Goal: Task Accomplishment & Management: Use online tool/utility

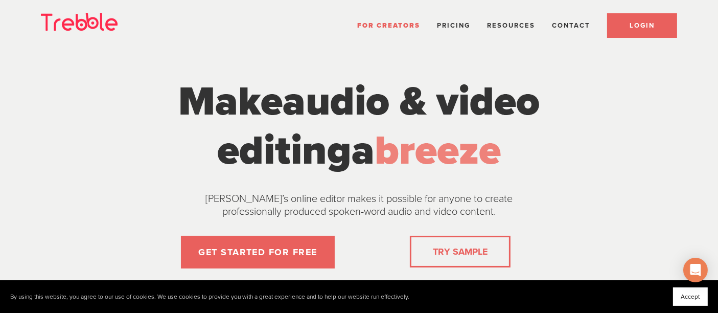
click at [625, 21] on link "LOGIN" at bounding box center [642, 25] width 70 height 25
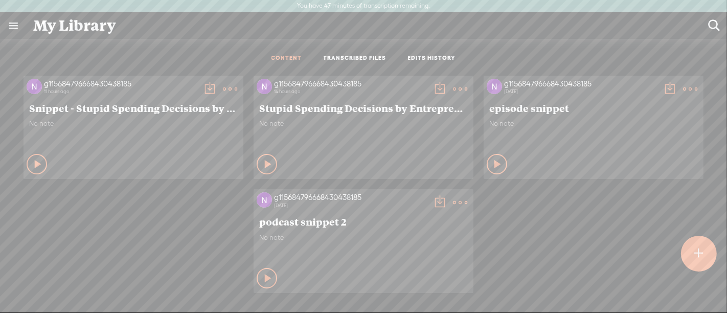
click at [237, 83] on t at bounding box center [230, 89] width 14 height 14
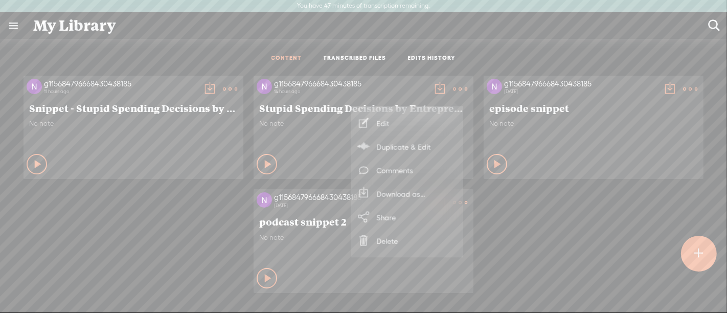
click at [414, 145] on link "Duplicate & Edit" at bounding box center [407, 147] width 102 height 24
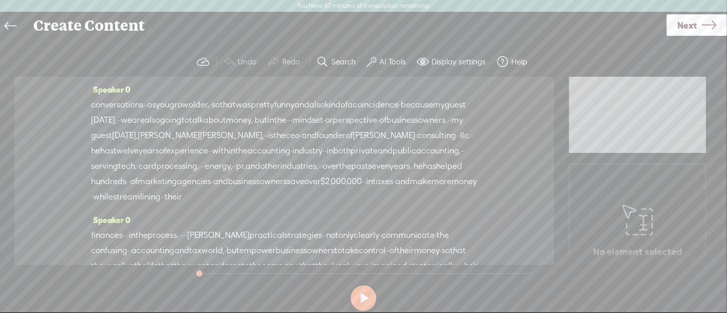
scroll to position [151, 0]
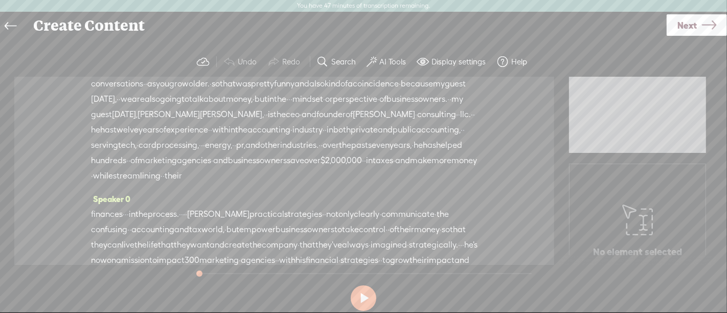
drag, startPoint x: 94, startPoint y: 104, endPoint x: 300, endPoint y: 163, distance: 214.1
click at [300, 163] on div "Speaker 0 · · · · · · · alright. good morning, and welcome to another episode ·…" at bounding box center [284, 171] width 540 height 188
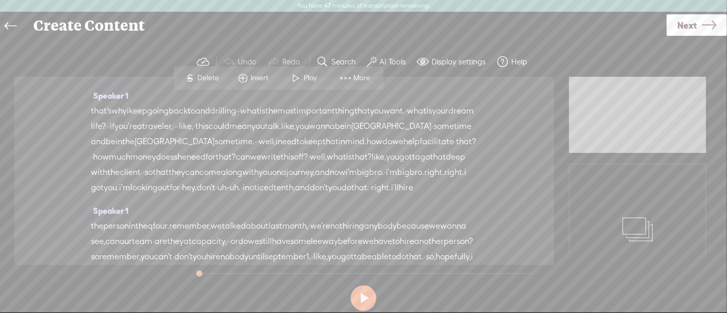
scroll to position [3070, 0]
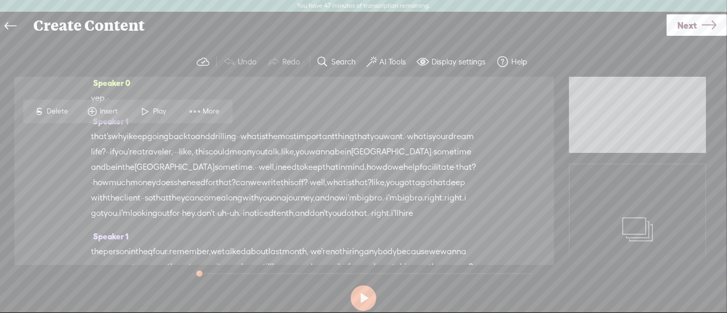
scroll to position [3259, 0]
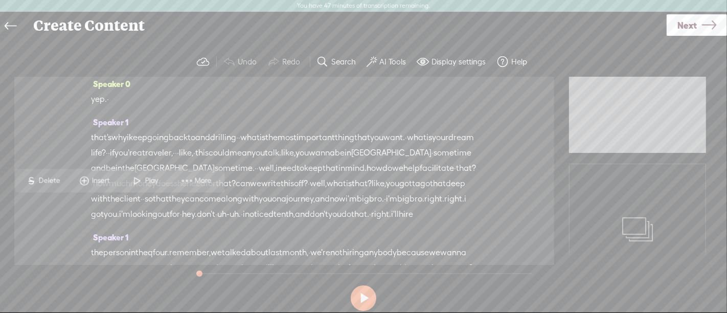
click at [55, 180] on span "Delete" at bounding box center [51, 180] width 24 height 10
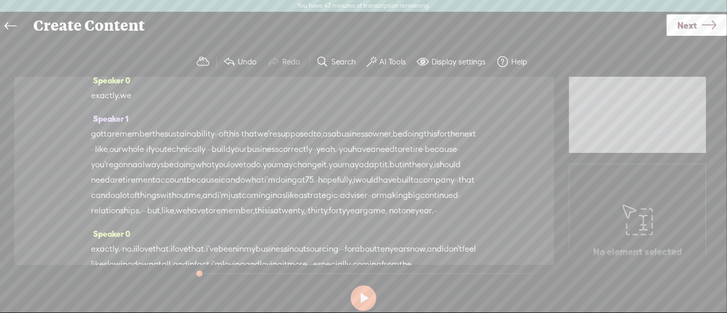
scroll to position [87, 0]
click at [119, 33] on span "exactly." at bounding box center [125, 25] width 29 height 15
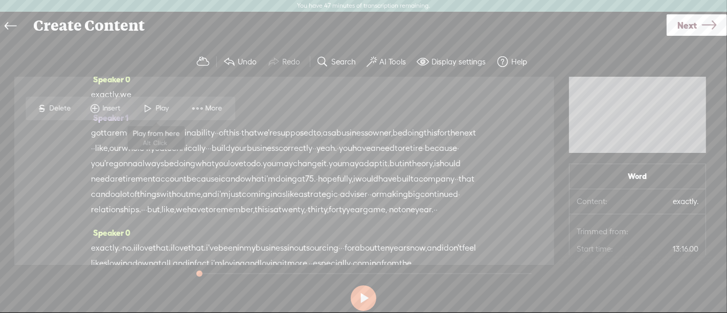
click at [154, 113] on span at bounding box center [148, 108] width 15 height 18
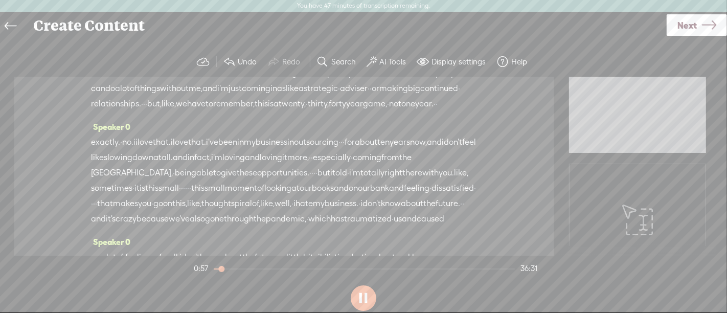
scroll to position [194, 0]
click at [361, 293] on button at bounding box center [364, 298] width 26 height 26
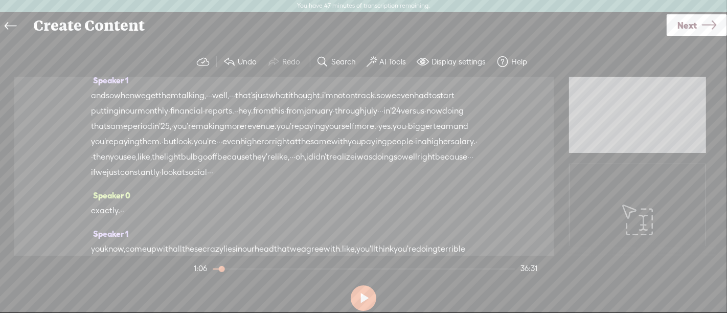
scroll to position [0, 0]
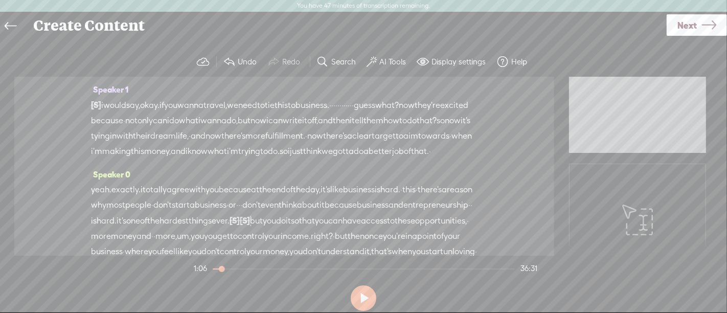
click at [103, 102] on span "i" at bounding box center [102, 105] width 2 height 15
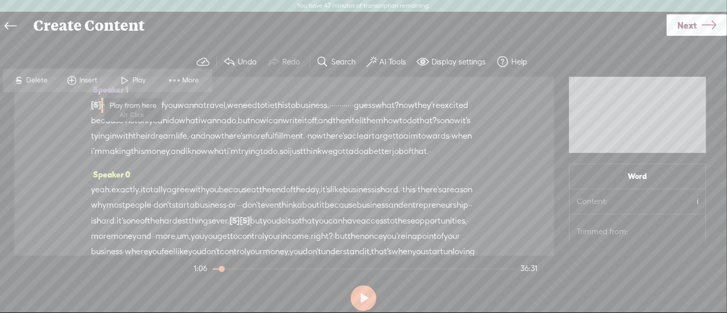
click at [128, 81] on span at bounding box center [125, 80] width 15 height 18
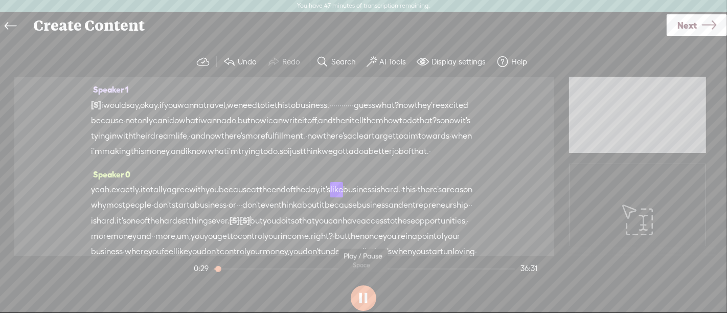
click at [366, 292] on button at bounding box center [364, 298] width 26 height 26
click at [103, 105] on span "i" at bounding box center [102, 105] width 2 height 15
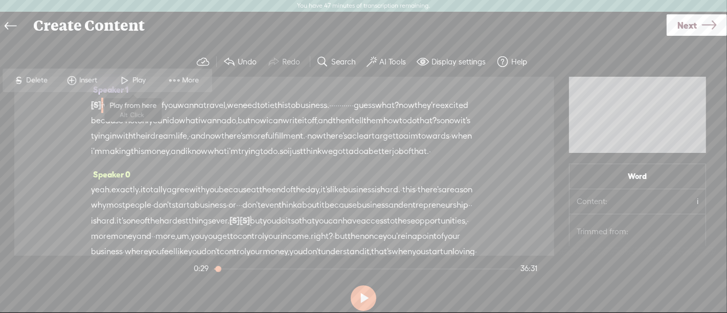
click at [135, 82] on span "Play" at bounding box center [141, 80] width 16 height 10
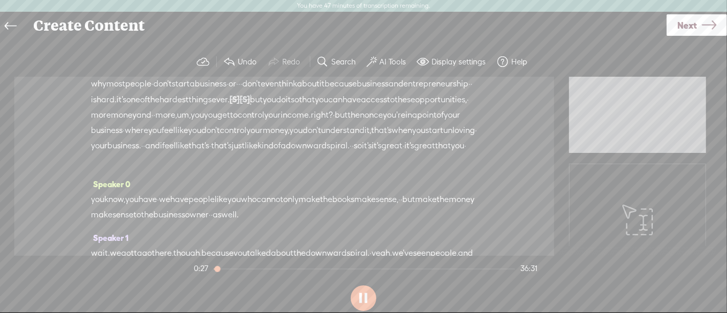
scroll to position [120, 0]
click at [362, 290] on button at bounding box center [364, 298] width 26 height 26
click at [388, 93] on span "and" at bounding box center [395, 84] width 15 height 15
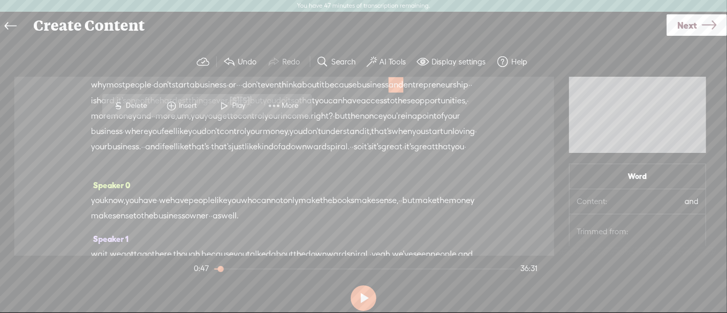
click at [239, 114] on span "Play" at bounding box center [232, 106] width 51 height 18
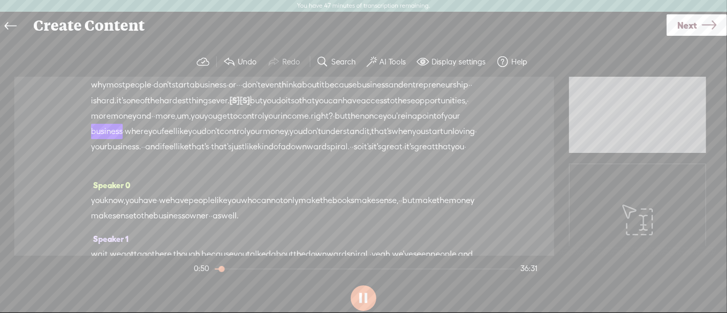
click at [315, 108] on span "you" at bounding box center [321, 100] width 13 height 15
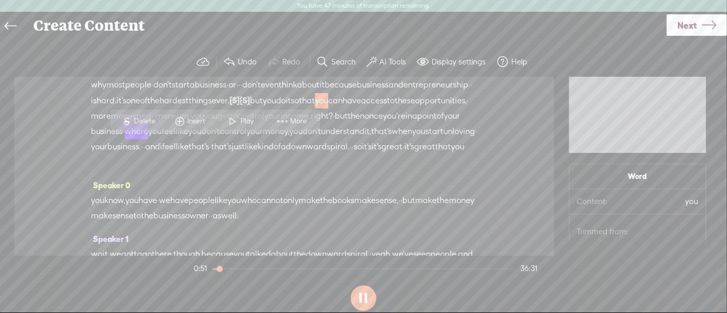
click at [238, 125] on span at bounding box center [232, 121] width 15 height 18
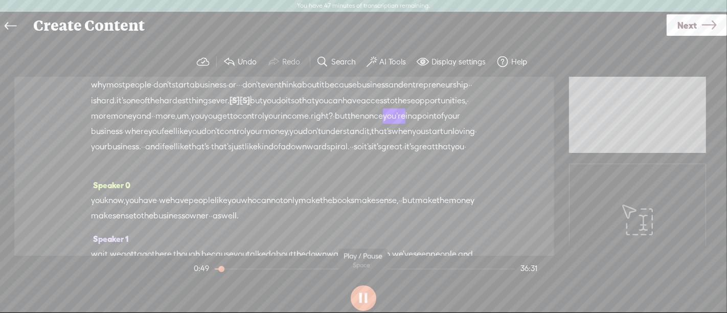
click at [371, 307] on button at bounding box center [364, 298] width 26 height 26
drag, startPoint x: 151, startPoint y: 161, endPoint x: 97, endPoint y: 162, distance: 54.2
click at [97, 162] on div "yeah. exactly. i totally agree with you because at the end of the day, it's lik…" at bounding box center [284, 116] width 386 height 108
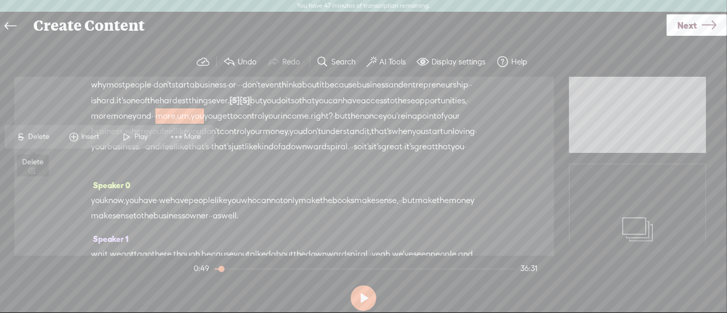
click at [45, 136] on span "Delete" at bounding box center [40, 137] width 24 height 10
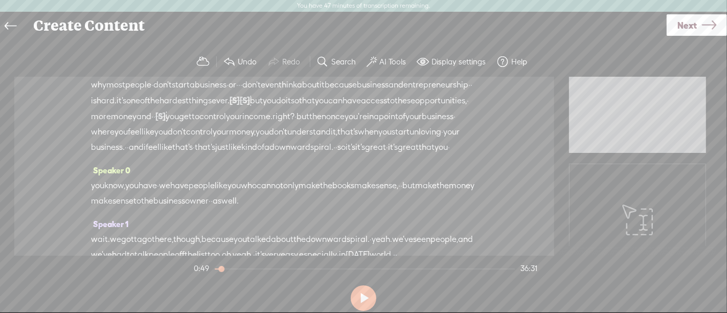
click at [415, 108] on span "opportunities," at bounding box center [441, 100] width 52 height 15
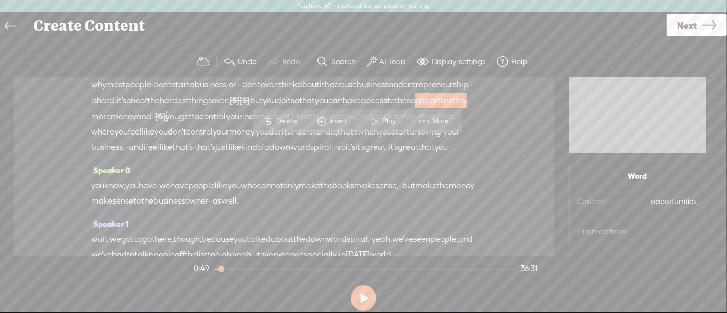
click at [376, 116] on span at bounding box center [374, 121] width 15 height 18
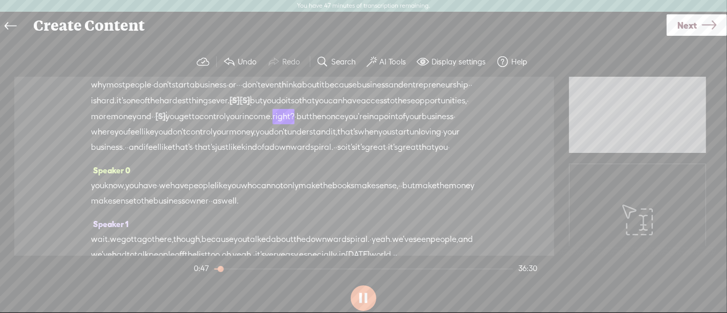
click at [367, 301] on button at bounding box center [364, 298] width 26 height 26
click at [153, 124] on span "·" at bounding box center [154, 116] width 2 height 15
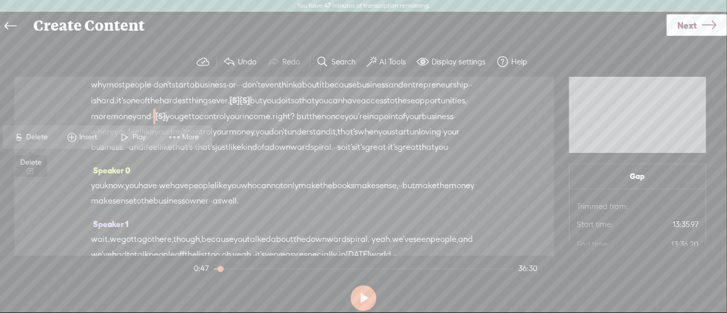
click at [42, 136] on span "Delete" at bounding box center [39, 137] width 24 height 10
click at [342, 108] on span "have" at bounding box center [351, 100] width 18 height 15
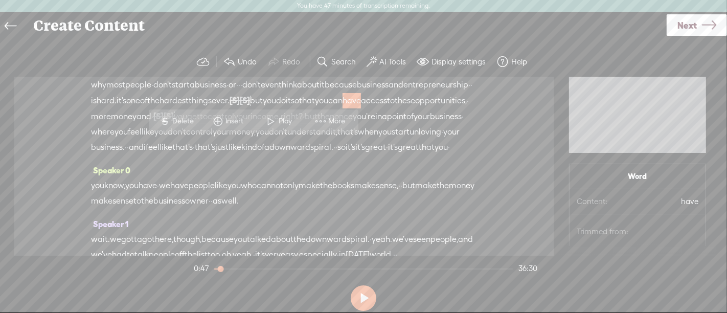
click at [276, 115] on span at bounding box center [271, 121] width 15 height 18
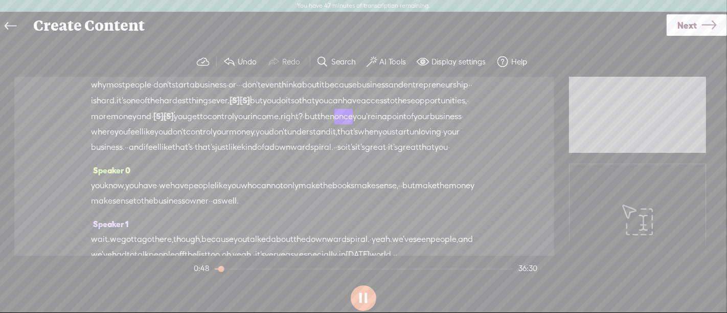
click at [364, 298] on button at bounding box center [364, 298] width 26 height 26
click at [153, 124] on span "·" at bounding box center [152, 116] width 2 height 15
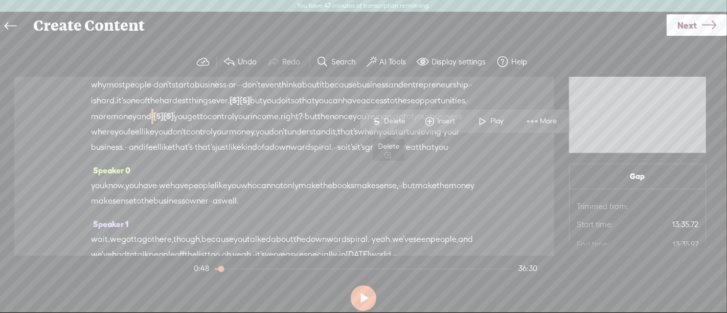
click at [397, 123] on span "Delete" at bounding box center [396, 121] width 24 height 10
click at [361, 108] on span "access" at bounding box center [374, 100] width 26 height 15
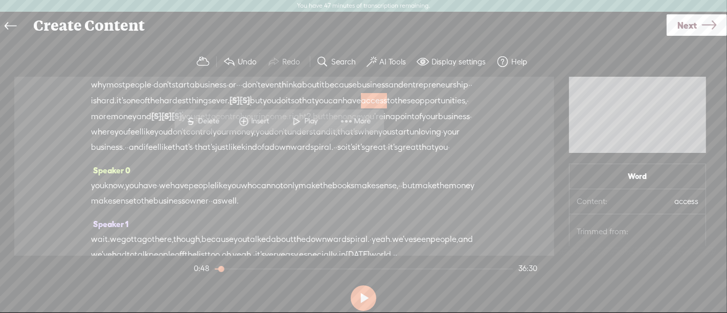
click at [305, 119] on span "Play" at bounding box center [313, 121] width 16 height 10
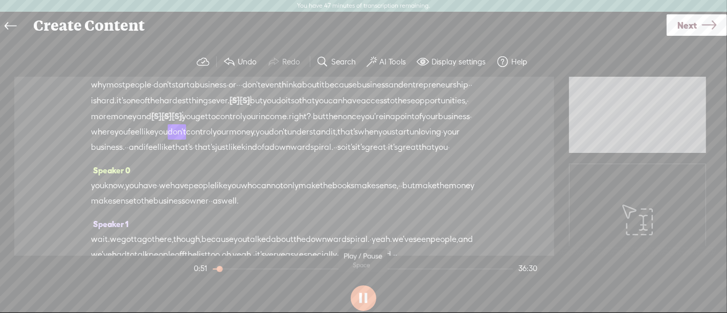
click at [370, 304] on button at bounding box center [364, 298] width 26 height 26
click at [172, 121] on span "[S]" at bounding box center [177, 115] width 10 height 9
click at [129, 139] on span "Restore" at bounding box center [132, 137] width 27 height 10
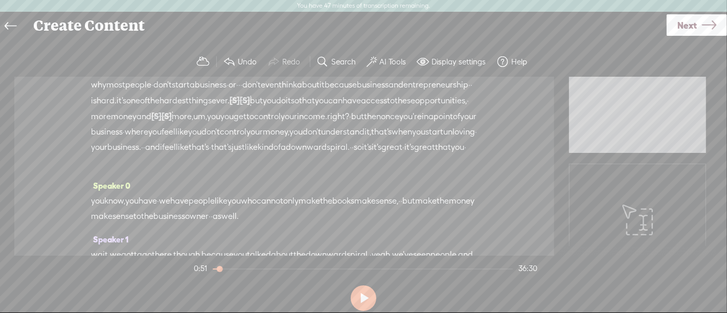
click at [361, 108] on span "access" at bounding box center [374, 100] width 26 height 15
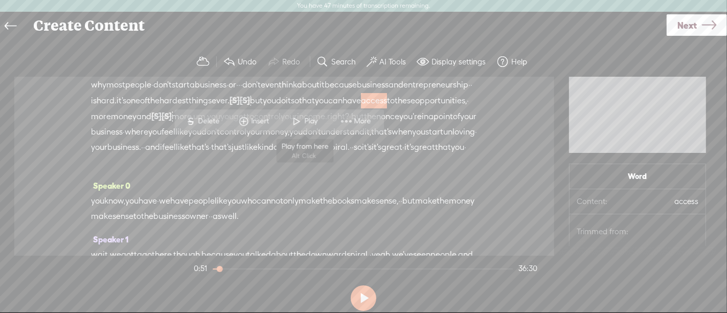
click at [298, 125] on span at bounding box center [296, 121] width 15 height 18
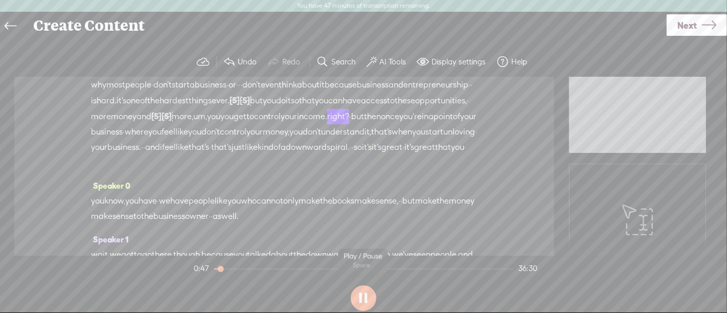
click at [364, 294] on button at bounding box center [364, 298] width 26 height 26
click at [172, 124] on span "more," at bounding box center [182, 116] width 21 height 15
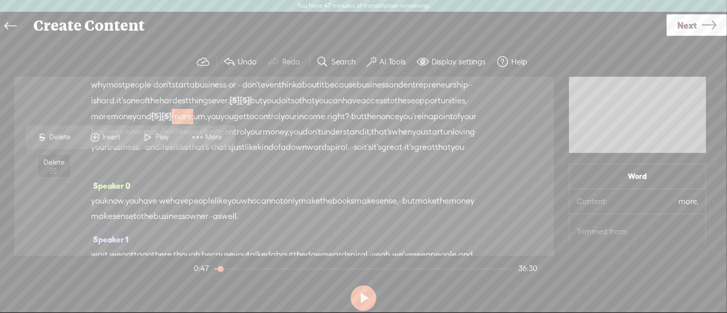
click at [67, 136] on span "Delete" at bounding box center [62, 137] width 24 height 10
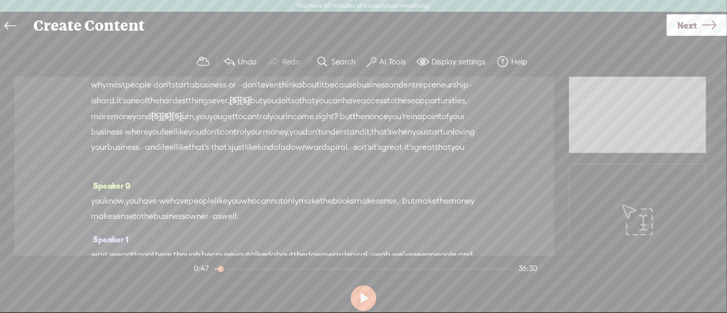
click at [395, 108] on span "these" at bounding box center [405, 100] width 20 height 15
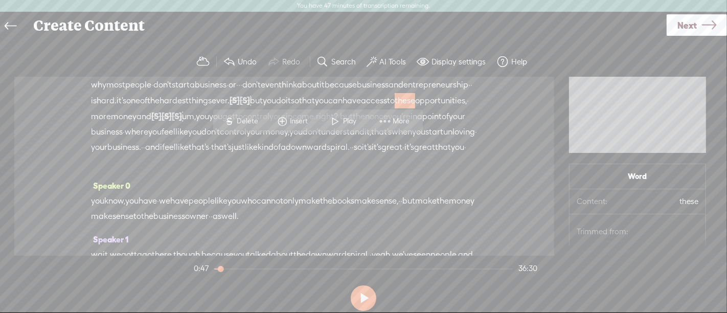
click at [340, 116] on span at bounding box center [335, 121] width 15 height 18
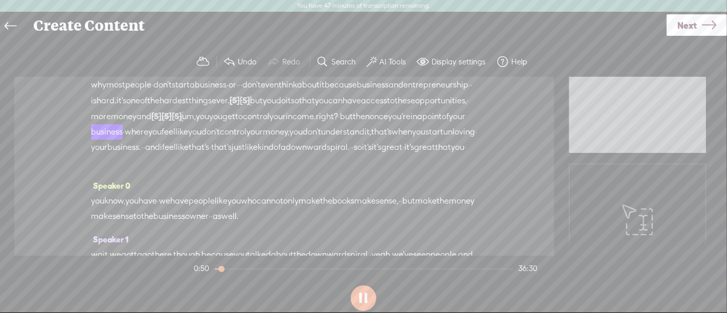
click at [342, 108] on span "have" at bounding box center [351, 100] width 18 height 15
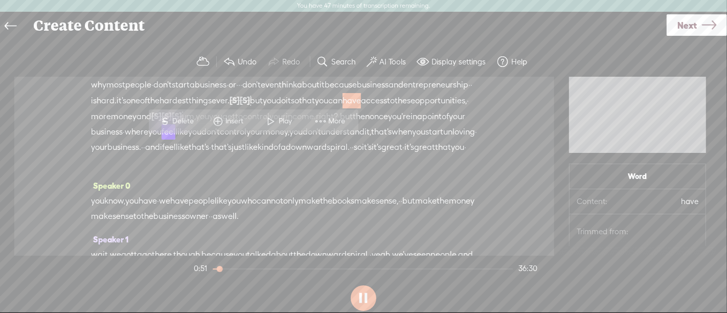
click at [288, 124] on span "Play" at bounding box center [287, 121] width 16 height 10
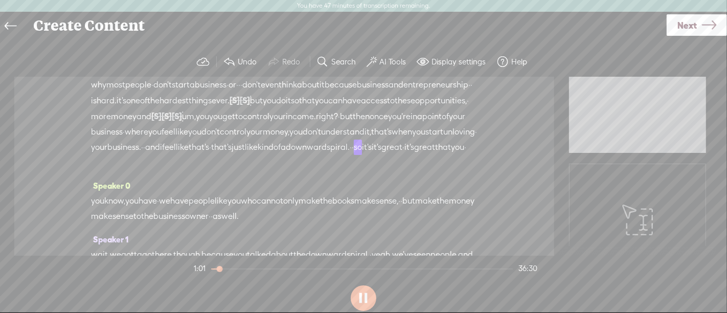
click at [362, 290] on button at bounding box center [364, 298] width 26 height 26
drag, startPoint x: 183, startPoint y: 209, endPoint x: 340, endPoint y: 209, distance: 156.4
click at [340, 170] on div "yeah. exactly. i totally agree with you because at the end of the day, it's lik…" at bounding box center [284, 116] width 386 height 108
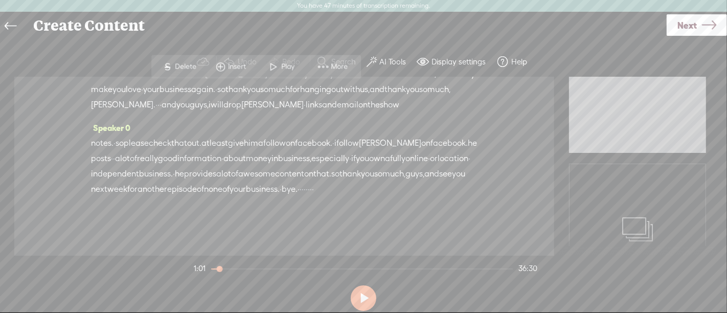
scroll to position [6983, 0]
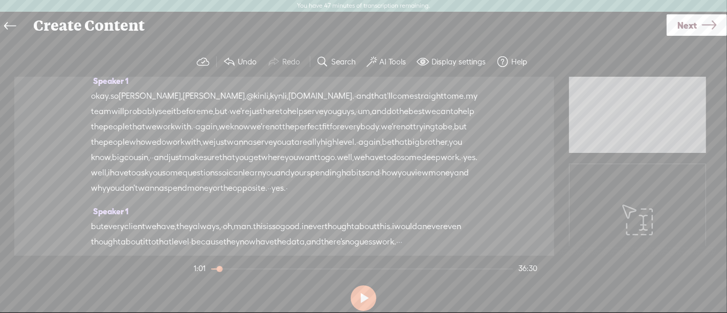
scroll to position [248, 0]
drag, startPoint x: 82, startPoint y: 114, endPoint x: 216, endPoint y: 133, distance: 135.3
click at [216, 133] on div "Speaker 1 [S] · · · · · · · alright. good morning, and welcome to another episo…" at bounding box center [284, 166] width 540 height 179
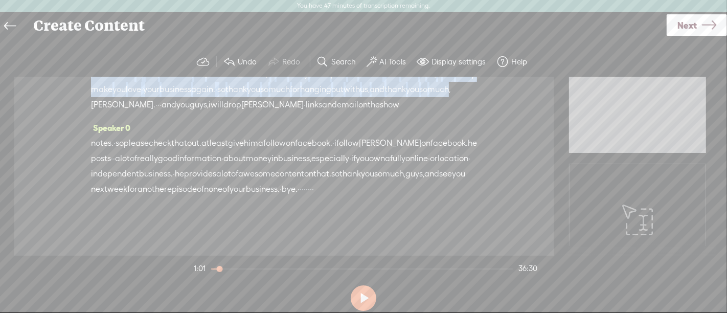
scroll to position [668, 0]
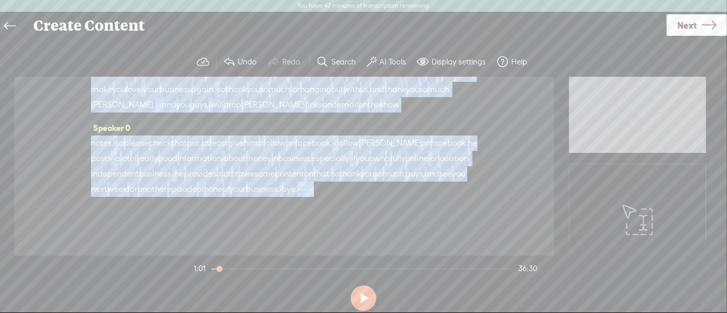
drag, startPoint x: 108, startPoint y: 119, endPoint x: 349, endPoint y: 195, distance: 252.5
click at [349, 195] on div "Speaker 1 [S] · · · · · · · alright. good morning, and welcome to another episo…" at bounding box center [284, 166] width 540 height 179
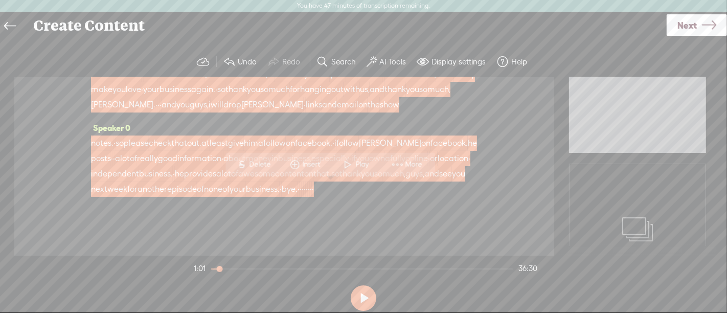
click at [261, 171] on span "S Delete" at bounding box center [253, 164] width 51 height 18
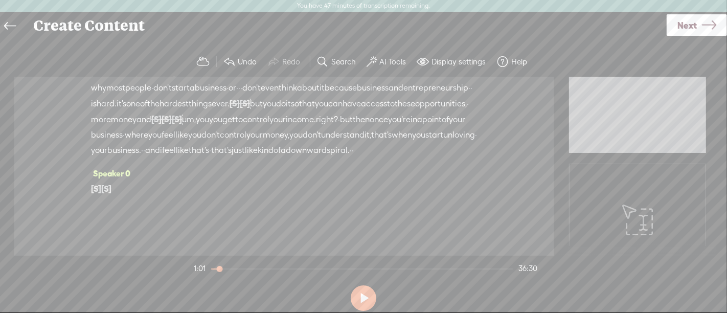
scroll to position [0, 0]
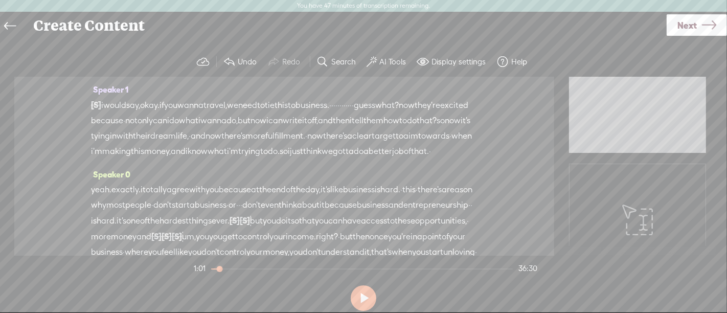
click at [103, 106] on span "i" at bounding box center [102, 105] width 2 height 15
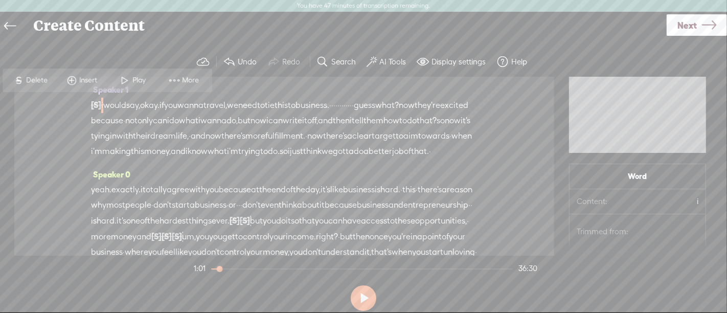
click at [137, 84] on span "Play" at bounding box center [141, 80] width 16 height 10
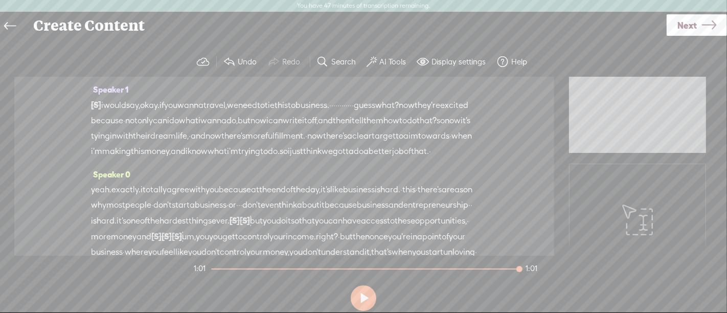
click at [711, 27] on icon at bounding box center [709, 25] width 14 height 26
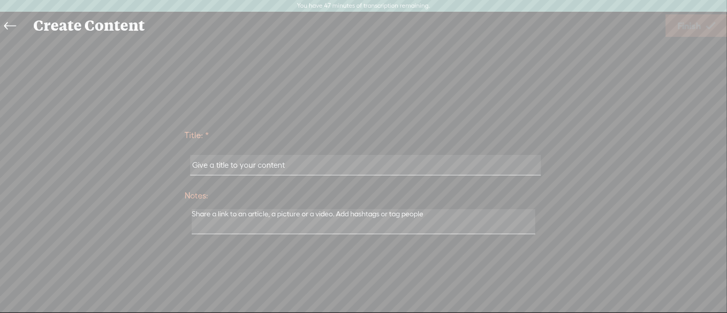
click at [298, 162] on input "text" at bounding box center [365, 165] width 350 height 20
click at [193, 167] on input "Stupid Spending Decisions by Entrepreneurs with [PERSON_NAME]" at bounding box center [365, 165] width 350 height 20
type input "intro snippet Stupid Spending Decisions by Entrepreneurs with Cameron"
click at [706, 33] on icon at bounding box center [710, 26] width 9 height 26
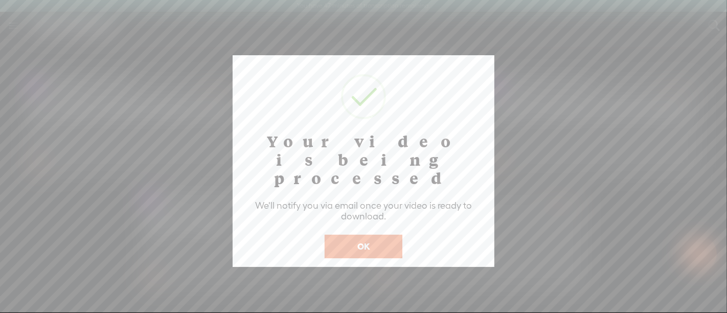
click at [380, 235] on button "OK" at bounding box center [364, 247] width 78 height 24
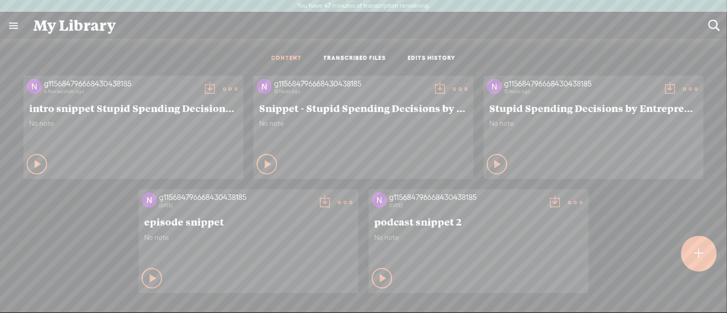
click at [205, 90] on t at bounding box center [209, 89] width 14 height 14
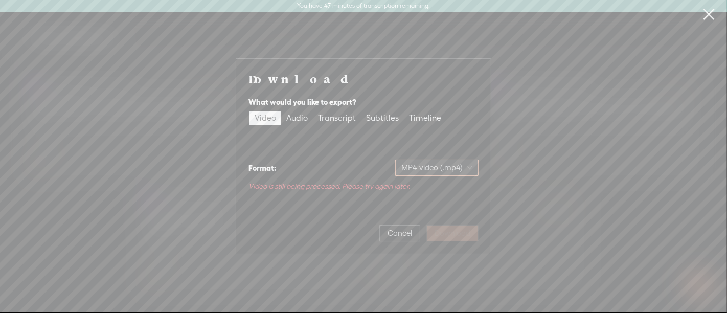
click at [466, 169] on span "MP4 video (.mp4)" at bounding box center [436, 167] width 71 height 15
click at [301, 120] on div "Audio" at bounding box center [296, 118] width 21 height 14
click at [281, 111] on input "Audio" at bounding box center [281, 111] width 0 height 0
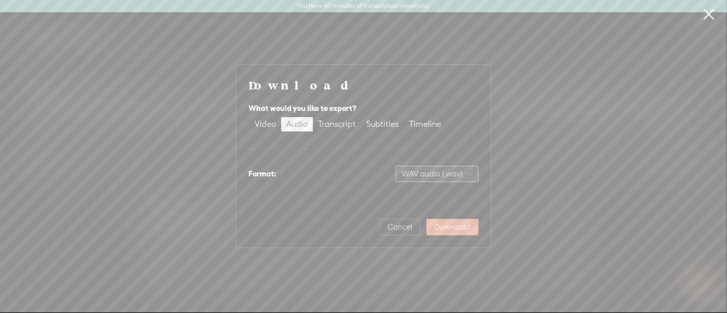
click at [471, 173] on span "WAV audio (.wav)" at bounding box center [437, 173] width 71 height 15
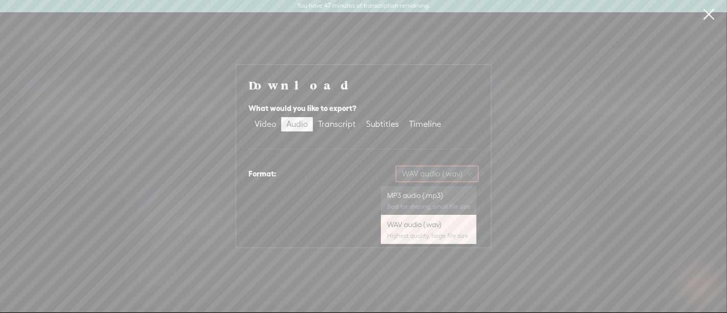
click at [441, 195] on div "MP3 audio (.mp3)" at bounding box center [428, 195] width 83 height 10
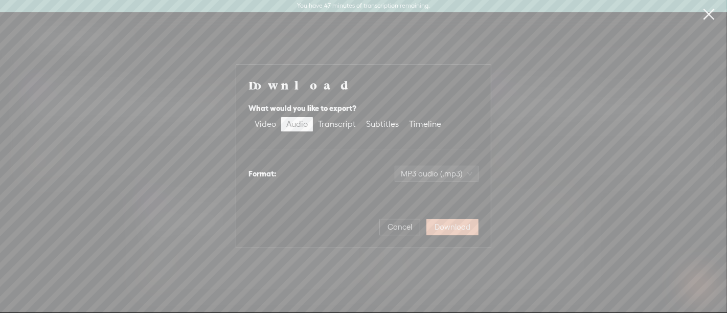
click at [450, 227] on span "Download" at bounding box center [452, 227] width 36 height 10
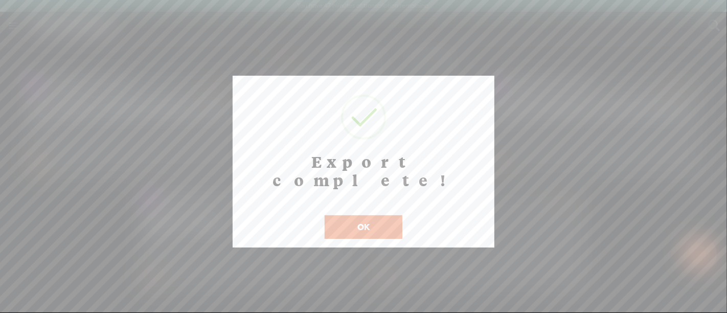
click at [374, 215] on button "OK" at bounding box center [364, 227] width 78 height 24
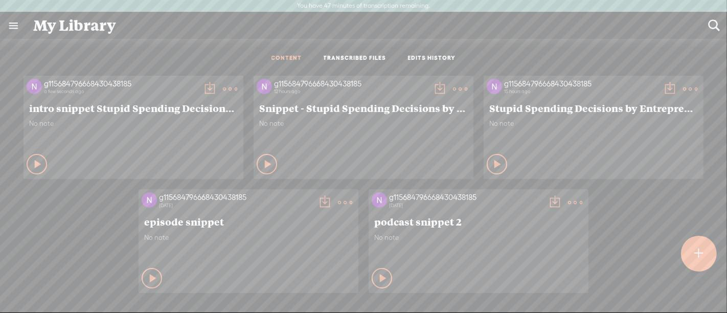
click at [225, 88] on t at bounding box center [230, 89] width 14 height 14
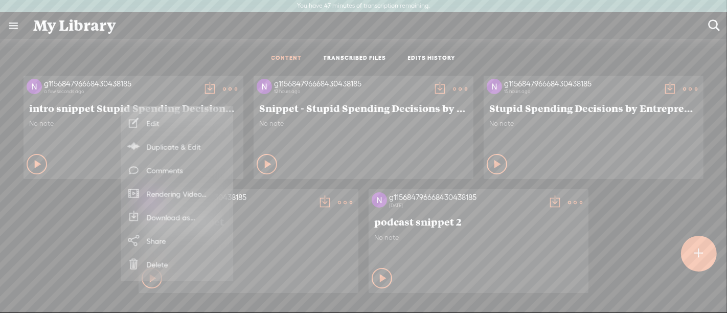
click at [206, 123] on link "Edit" at bounding box center [177, 123] width 102 height 24
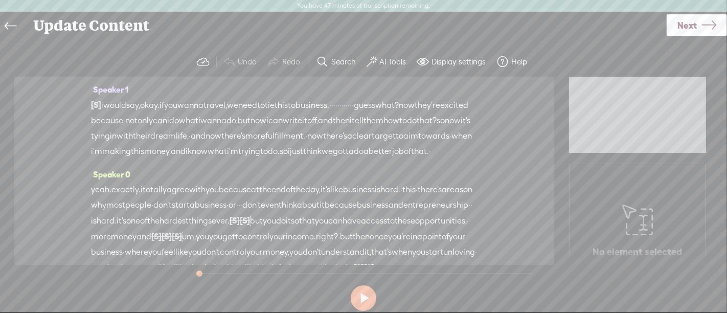
click at [95, 104] on span "[S]" at bounding box center [96, 104] width 10 height 9
click at [103, 102] on span "i" at bounding box center [102, 105] width 2 height 15
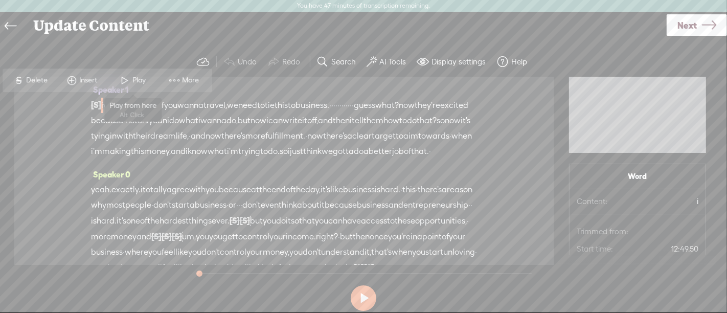
click at [131, 86] on span at bounding box center [125, 80] width 15 height 18
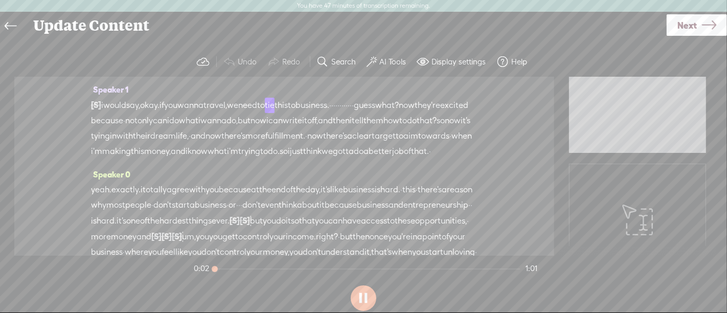
drag, startPoint x: 219, startPoint y: 268, endPoint x: 198, endPoint y: 268, distance: 21.0
click at [199, 268] on section "0:02 1:01" at bounding box center [366, 269] width 348 height 26
drag, startPoint x: 226, startPoint y: 266, endPoint x: 190, endPoint y: 266, distance: 35.8
click at [197, 266] on section "0:03 1:01" at bounding box center [366, 269] width 348 height 26
click at [358, 296] on button at bounding box center [364, 298] width 26 height 26
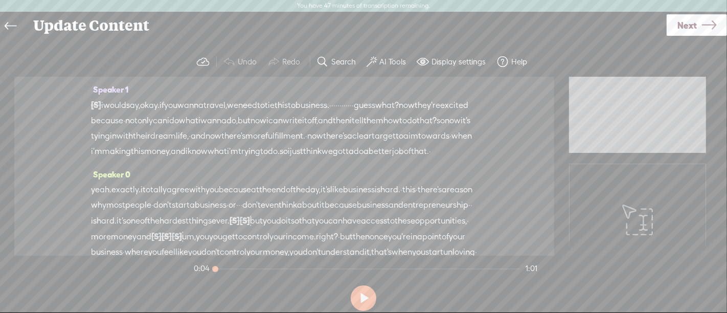
drag, startPoint x: 234, startPoint y: 266, endPoint x: 204, endPoint y: 267, distance: 29.6
click at [205, 266] on div at bounding box center [216, 270] width 24 height 24
click at [364, 295] on button at bounding box center [364, 298] width 26 height 26
click at [361, 291] on button at bounding box center [364, 298] width 26 height 26
